Goal: Find specific page/section: Find specific page/section

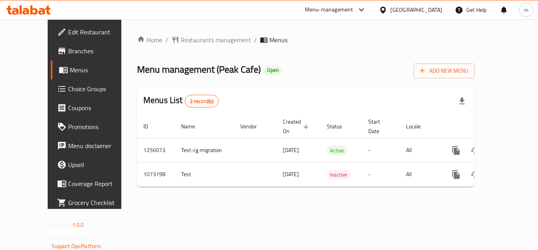
click at [44, 15] on div at bounding box center [28, 9] width 45 height 9
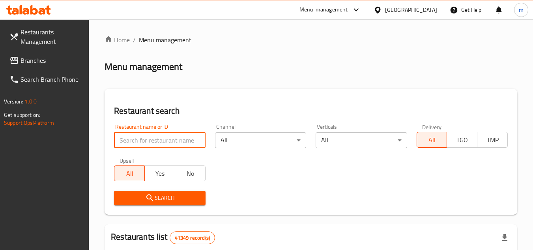
click at [132, 140] on input "search" at bounding box center [159, 140] width 91 height 16
paste input "663798"
type input "663798"
click button "Search" at bounding box center [159, 197] width 91 height 15
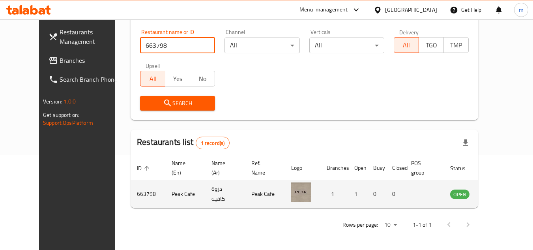
scroll to position [95, 0]
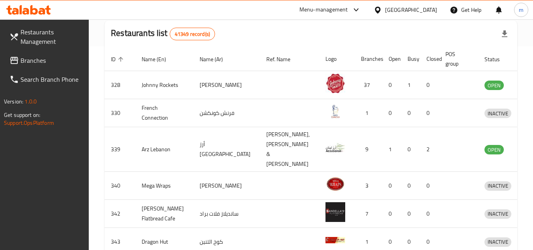
scroll to position [190, 0]
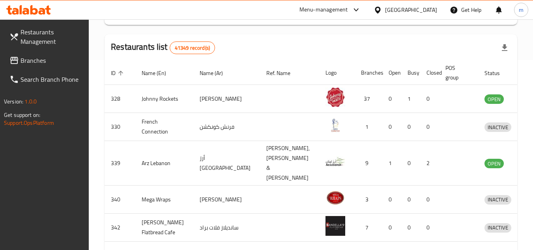
click at [26, 9] on icon at bounding box center [25, 11] width 7 height 7
